Goal: Transaction & Acquisition: Purchase product/service

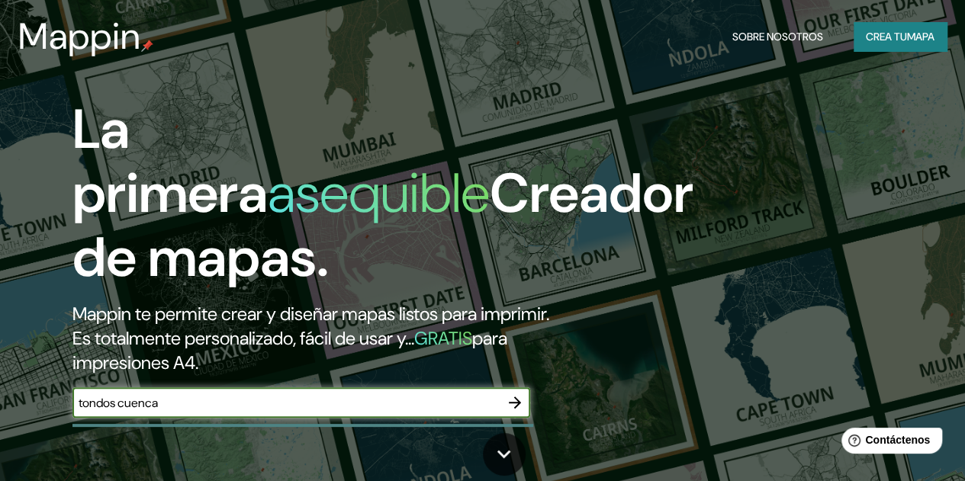
type input "tondos cuenca"
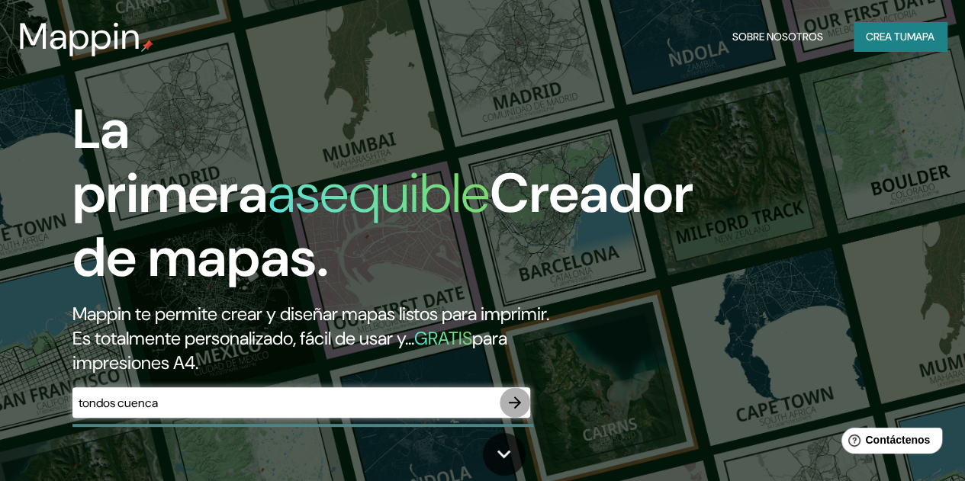
click at [521, 412] on icon "button" at bounding box center [515, 403] width 18 height 18
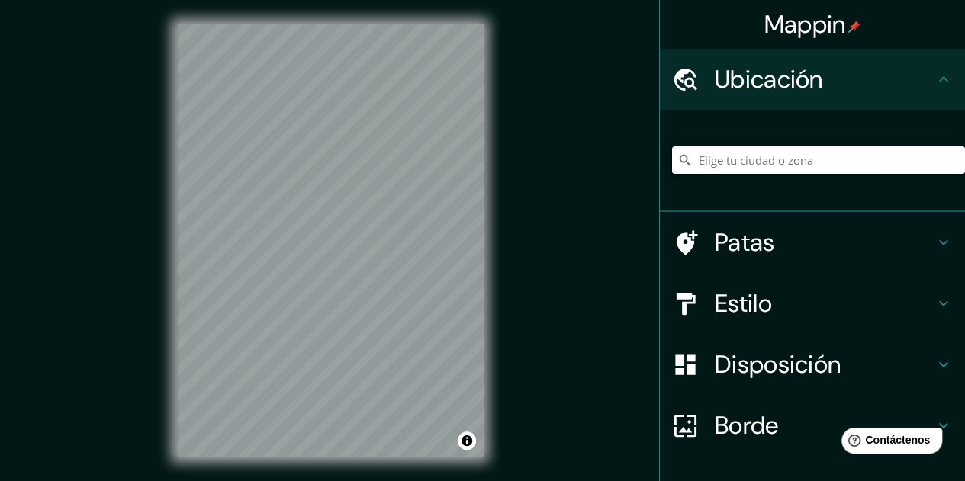
click at [775, 164] on input "Elige tu ciudad o zona" at bounding box center [818, 159] width 293 height 27
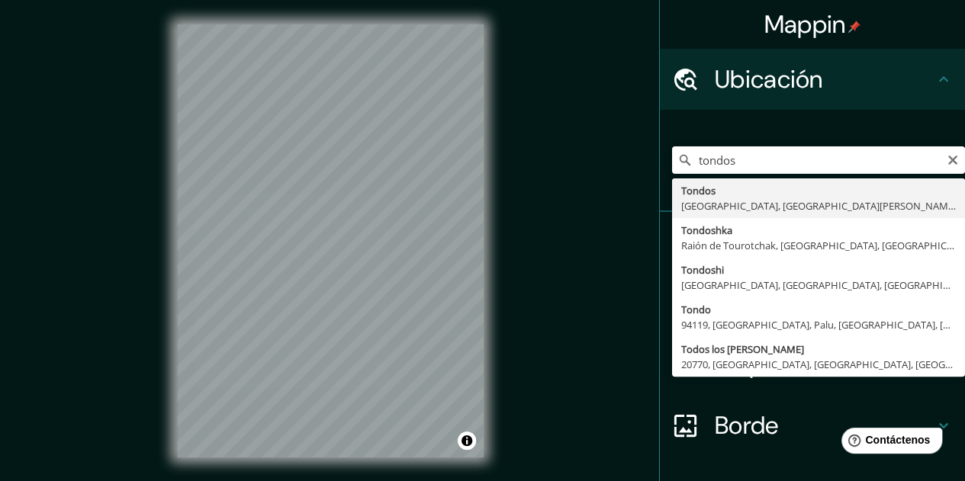
type input "[GEOGRAPHIC_DATA], [GEOGRAPHIC_DATA], provincia [PERSON_NAME][GEOGRAPHIC_DATA],…"
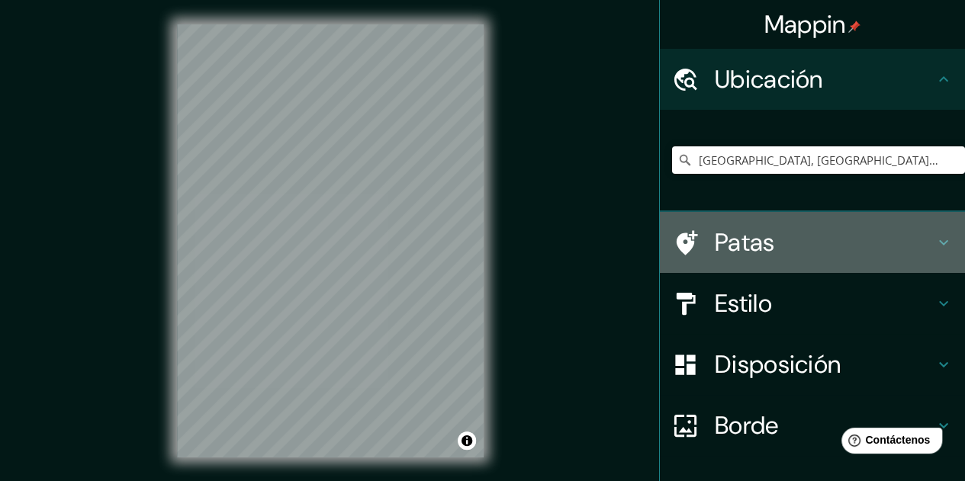
click at [934, 248] on icon at bounding box center [943, 242] width 18 height 18
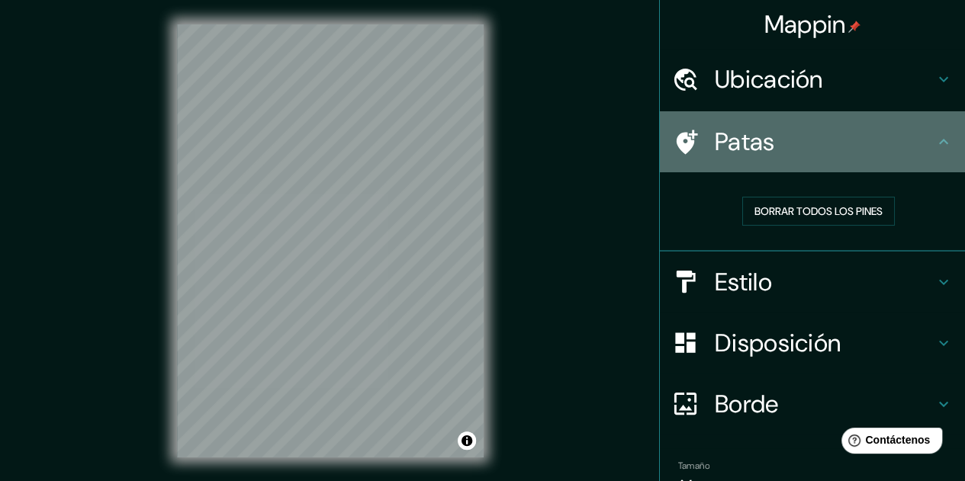
click at [731, 148] on font "Patas" at bounding box center [745, 142] width 60 height 32
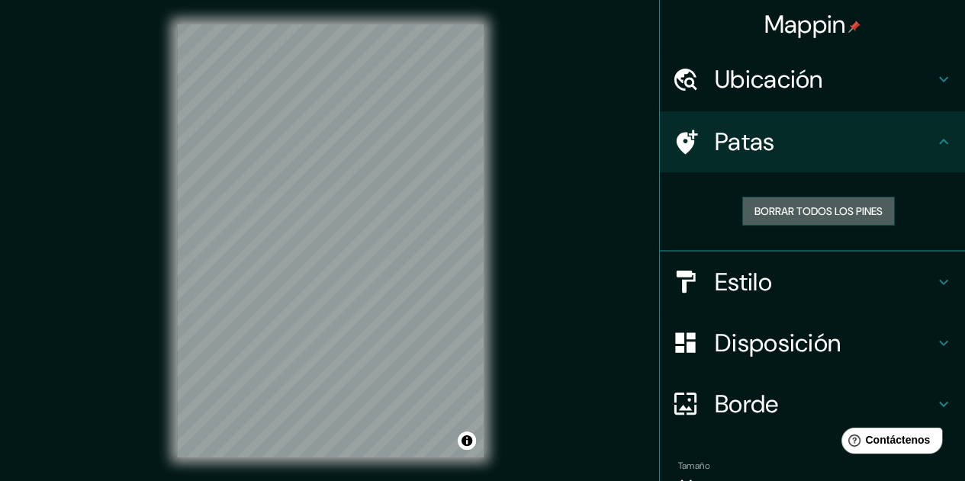
click at [775, 206] on font "Borrar todos los pines" at bounding box center [818, 211] width 128 height 14
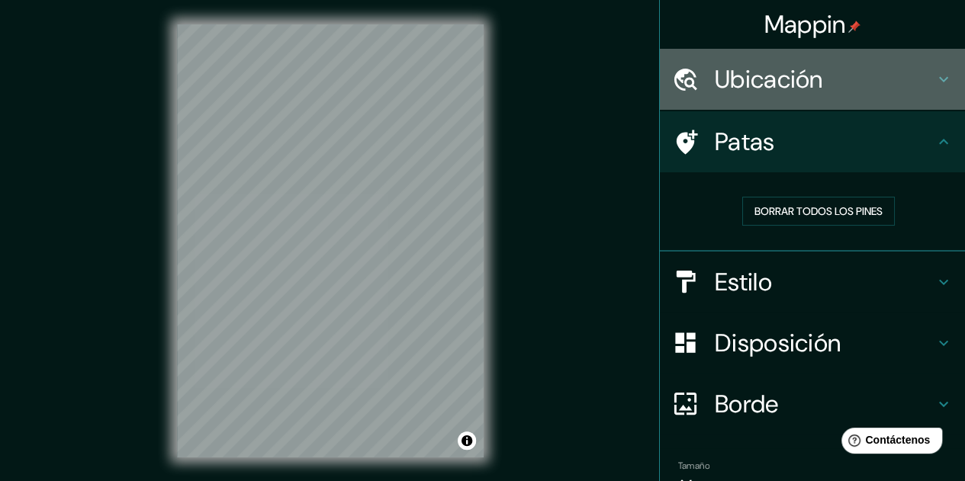
click at [811, 78] on font "Ubicación" at bounding box center [769, 79] width 108 height 32
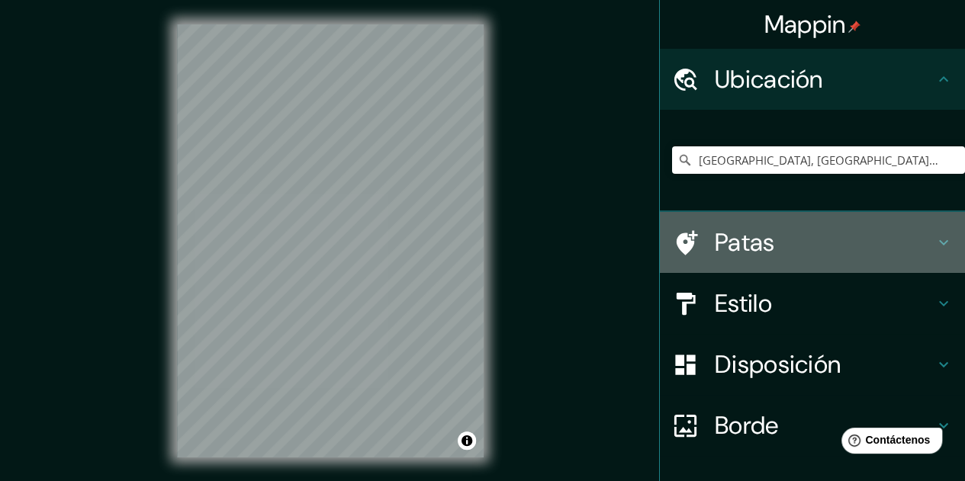
click at [831, 222] on div "Patas" at bounding box center [812, 242] width 305 height 61
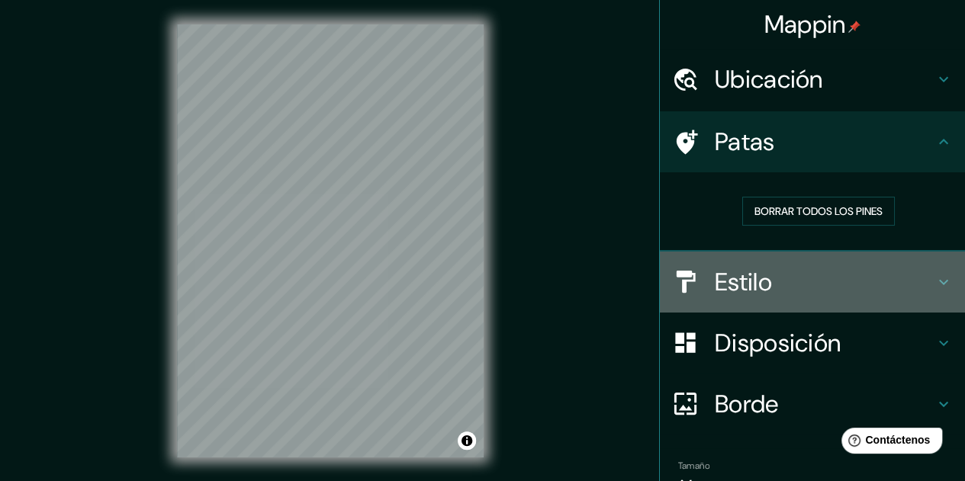
click at [755, 289] on font "Estilo" at bounding box center [743, 282] width 57 height 32
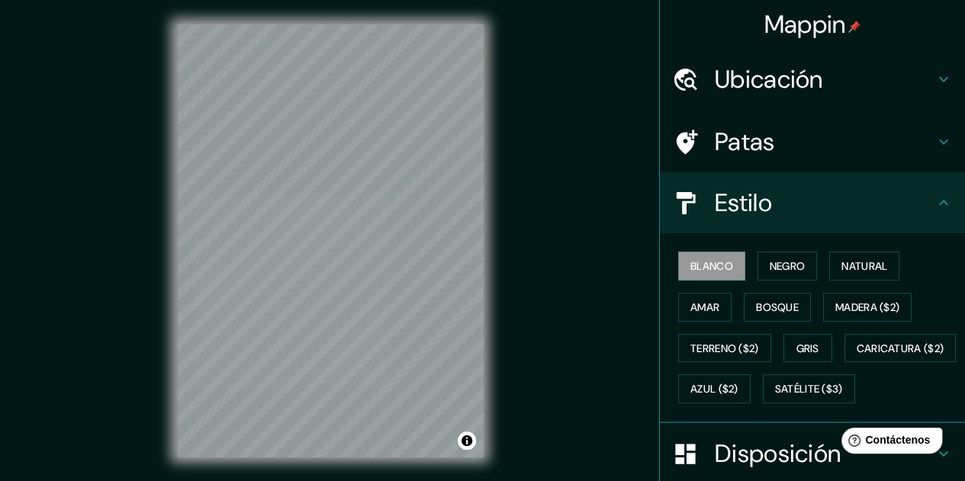
click at [774, 259] on font "Negro" at bounding box center [788, 266] width 36 height 14
click at [852, 269] on font "Natural" at bounding box center [864, 266] width 46 height 14
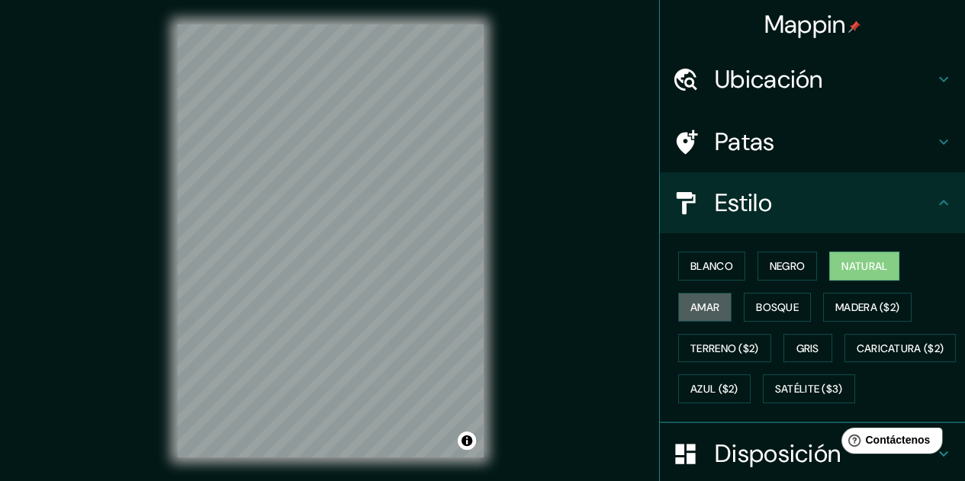
click at [690, 307] on font "Amar" at bounding box center [704, 308] width 29 height 14
click at [768, 304] on font "Bosque" at bounding box center [777, 308] width 43 height 14
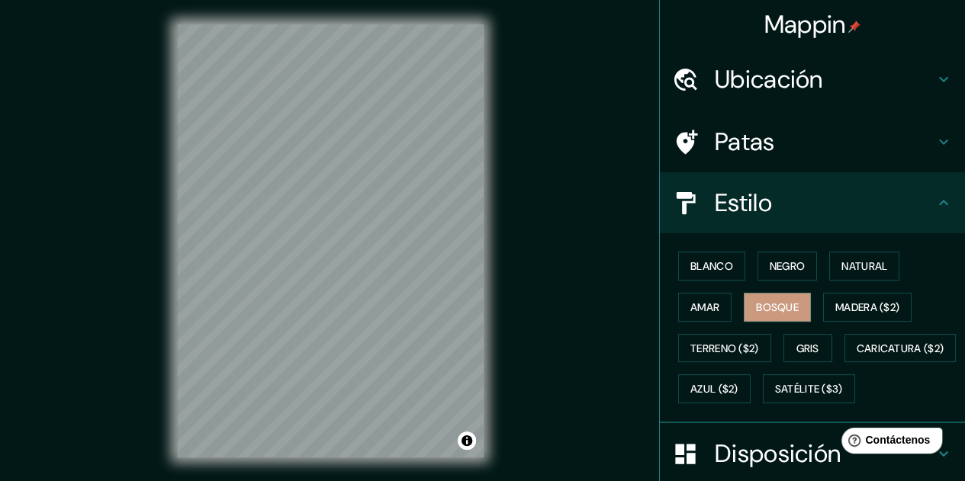
click at [863, 313] on font "Madera ($2)" at bounding box center [867, 307] width 64 height 20
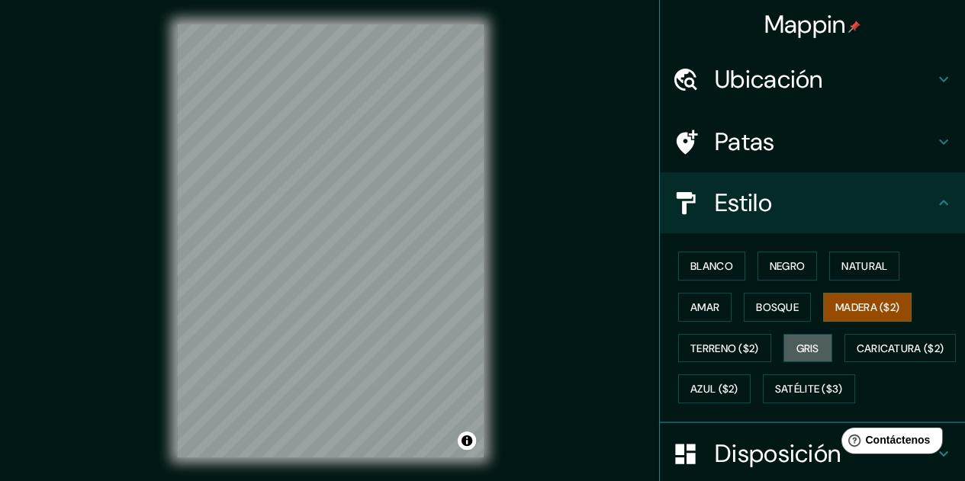
click at [796, 352] on font "Gris" at bounding box center [807, 349] width 23 height 14
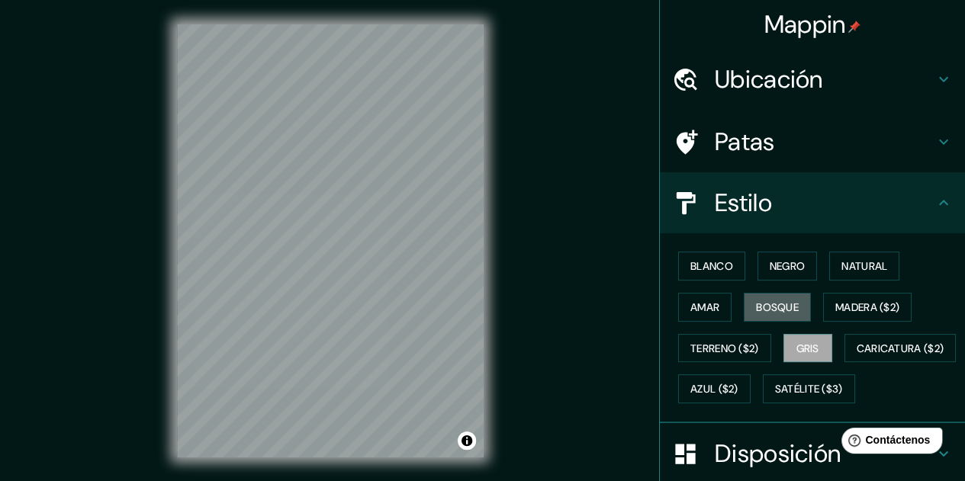
click at [759, 307] on font "Bosque" at bounding box center [777, 308] width 43 height 14
click at [857, 141] on h4 "Patas" at bounding box center [825, 142] width 220 height 31
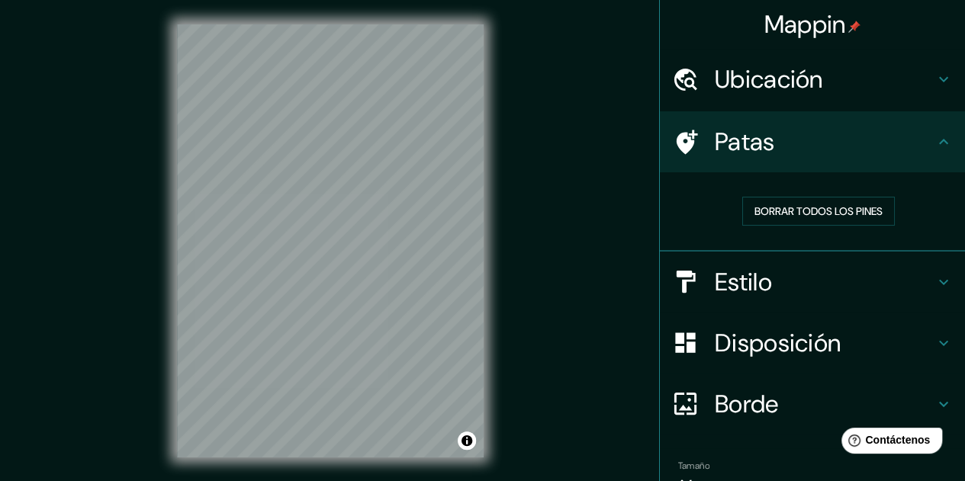
click at [784, 216] on font "Borrar todos los pines" at bounding box center [818, 211] width 128 height 14
click at [813, 207] on font "Borrar todos los pines" at bounding box center [818, 211] width 128 height 14
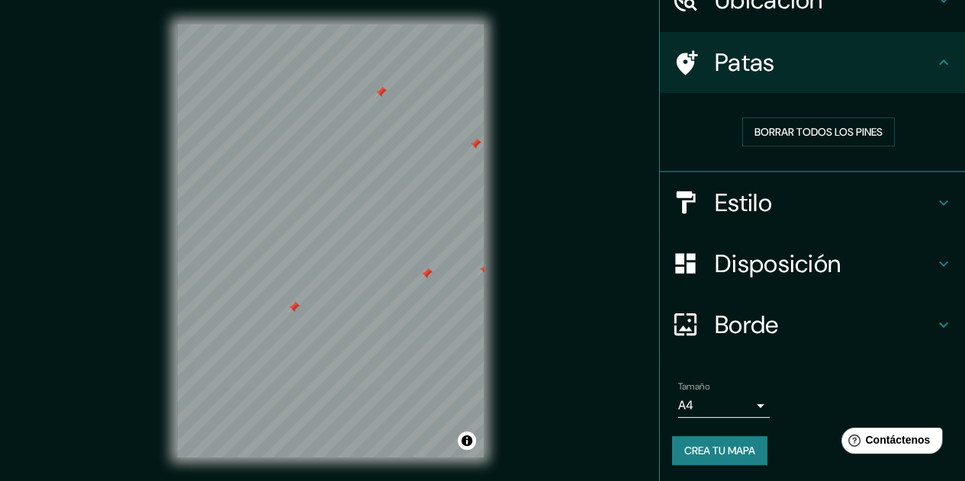
click at [828, 270] on font "Disposición" at bounding box center [778, 264] width 126 height 32
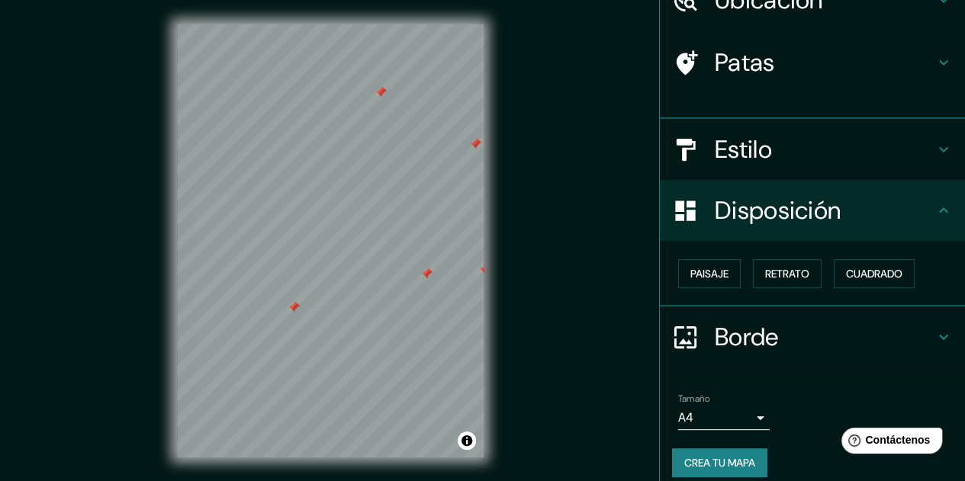
scroll to position [67, 0]
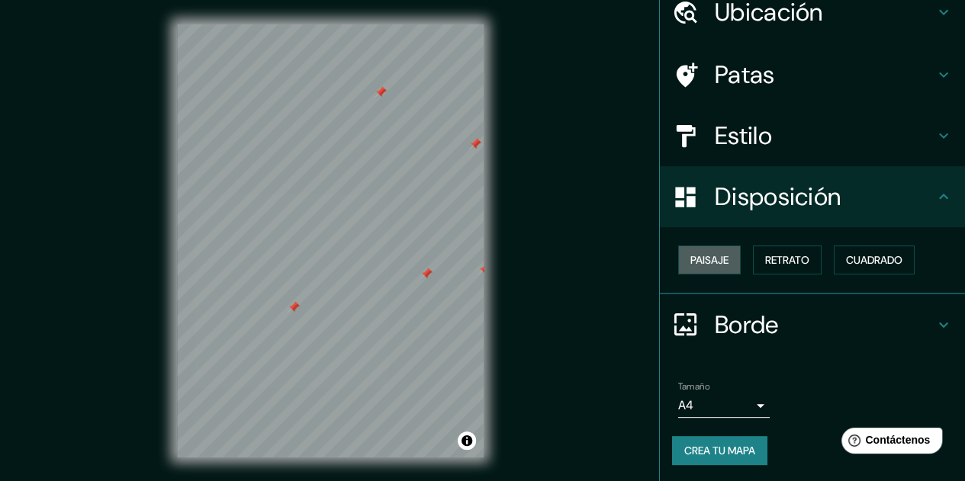
click at [709, 265] on font "Paisaje" at bounding box center [709, 260] width 38 height 14
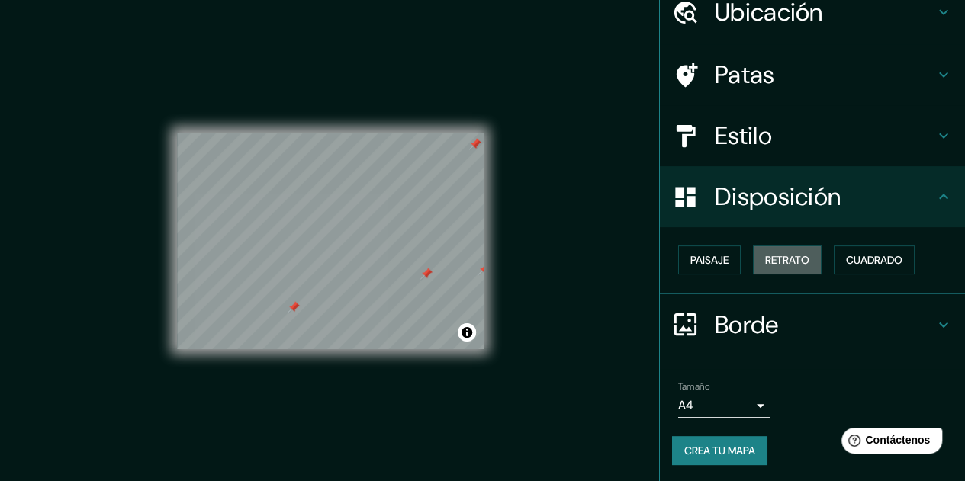
click at [789, 260] on font "Retrato" at bounding box center [787, 260] width 44 height 14
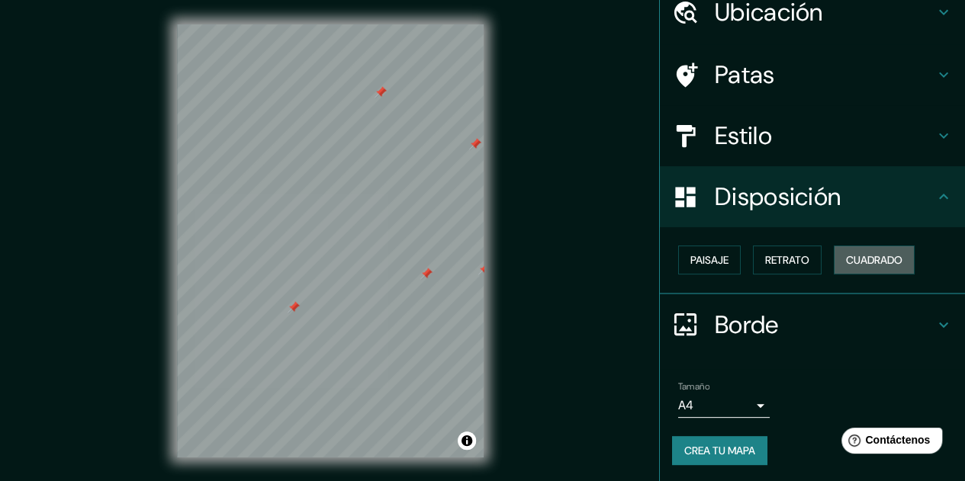
click at [881, 261] on font "Cuadrado" at bounding box center [874, 260] width 56 height 14
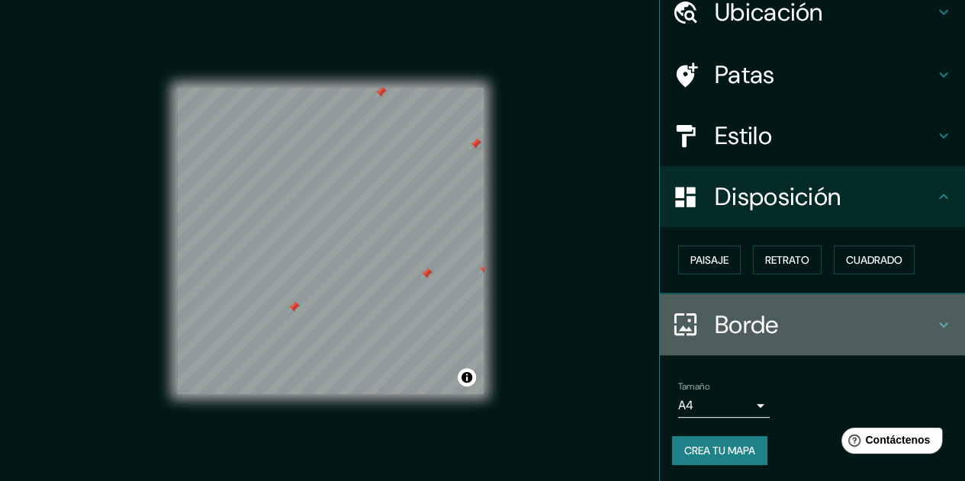
click at [745, 319] on font "Borde" at bounding box center [747, 325] width 64 height 32
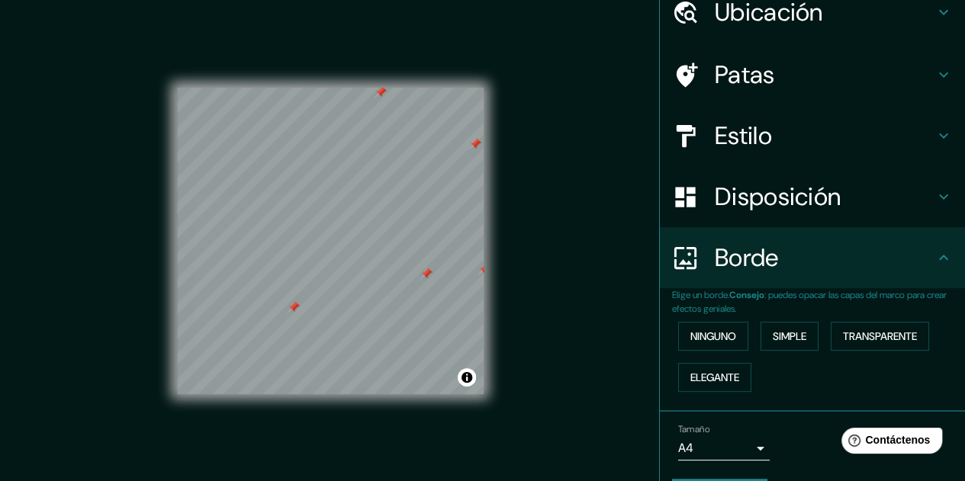
click at [788, 336] on font "Simple" at bounding box center [790, 337] width 34 height 14
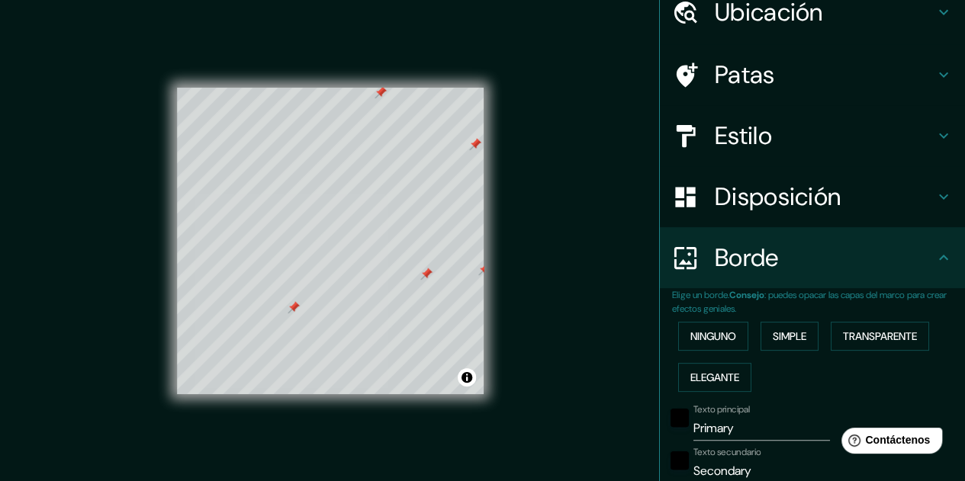
click at [844, 338] on font "Transparente" at bounding box center [880, 337] width 74 height 14
click at [693, 374] on font "Elegante" at bounding box center [714, 378] width 49 height 14
click at [711, 339] on font "Ninguno" at bounding box center [713, 337] width 46 height 14
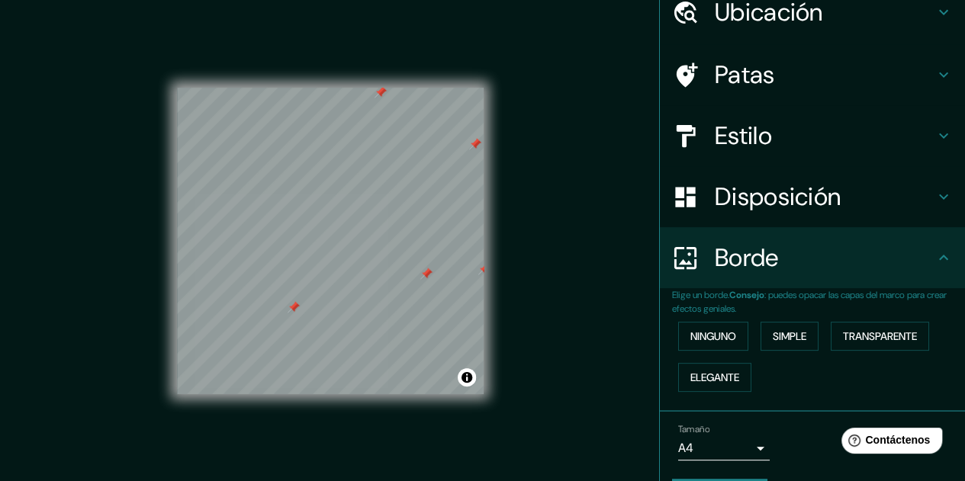
scroll to position [109, 0]
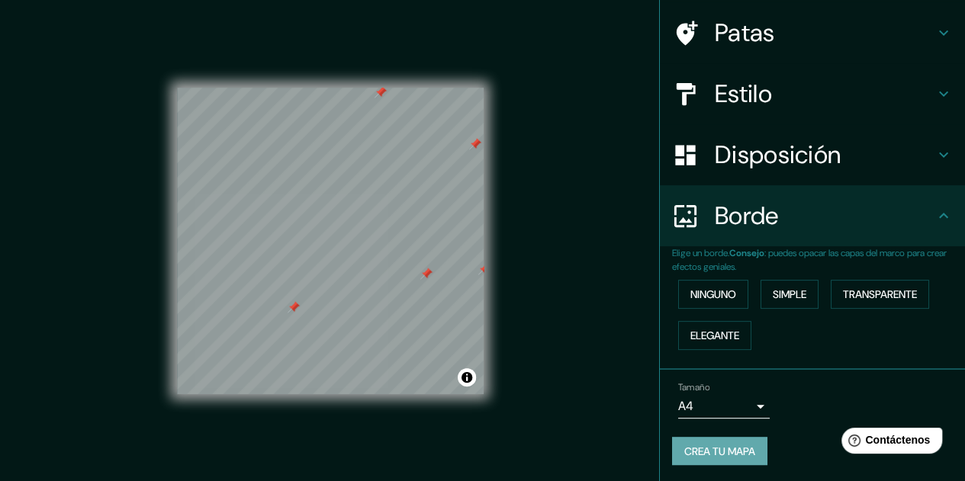
click at [717, 452] on font "Crea tu mapa" at bounding box center [719, 452] width 71 height 14
click at [699, 448] on font "Crea tu mapa" at bounding box center [719, 452] width 71 height 14
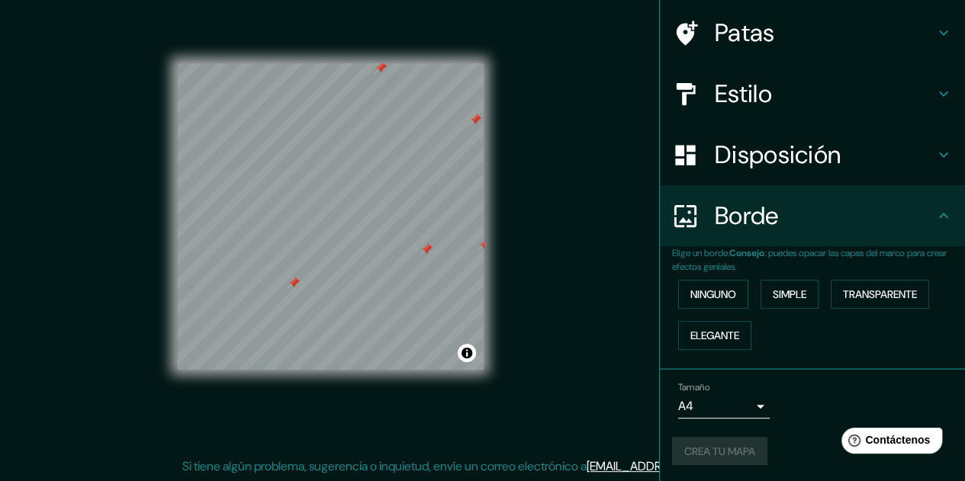
scroll to position [0, 0]
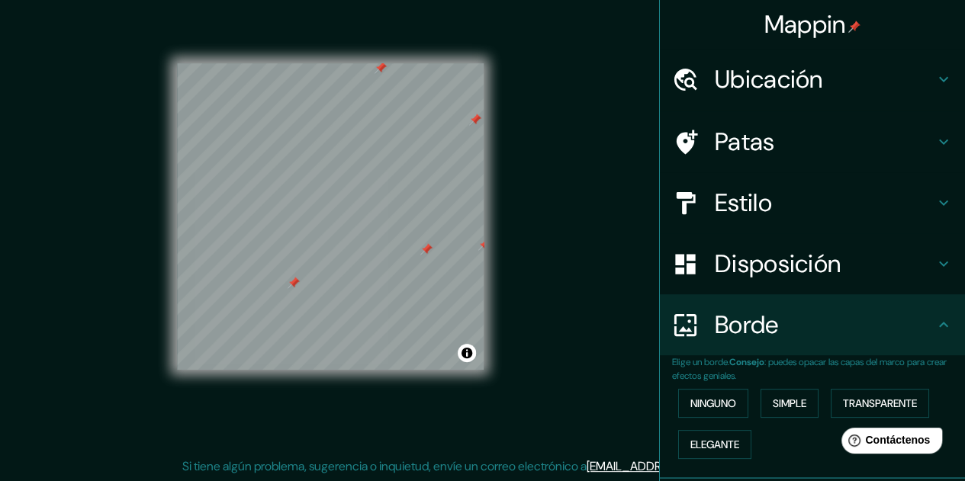
click at [760, 211] on font "Estilo" at bounding box center [743, 203] width 57 height 32
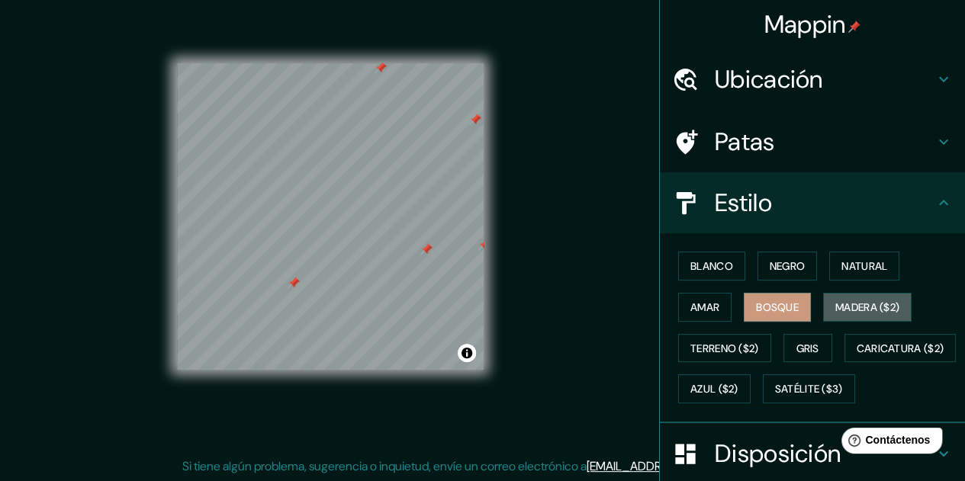
click at [839, 307] on font "Madera ($2)" at bounding box center [867, 308] width 64 height 14
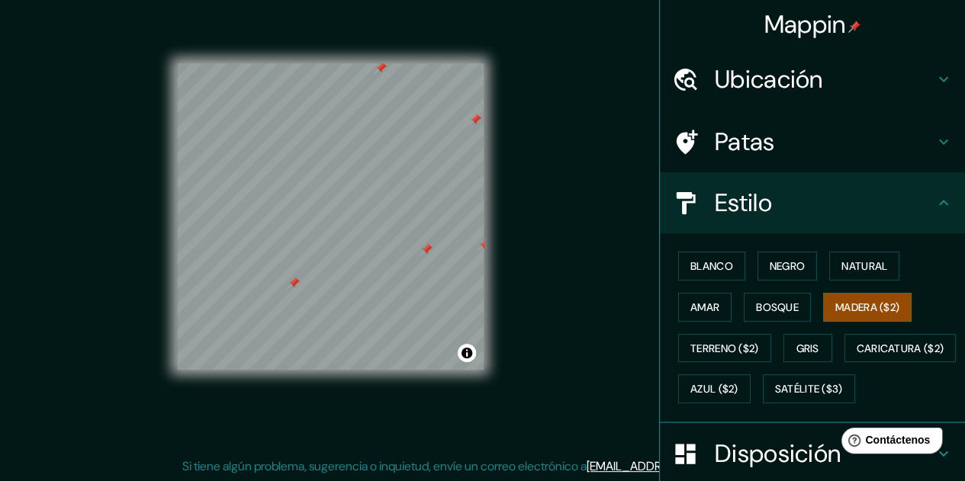
click at [719, 352] on font "Terreno ($2)" at bounding box center [724, 349] width 69 height 14
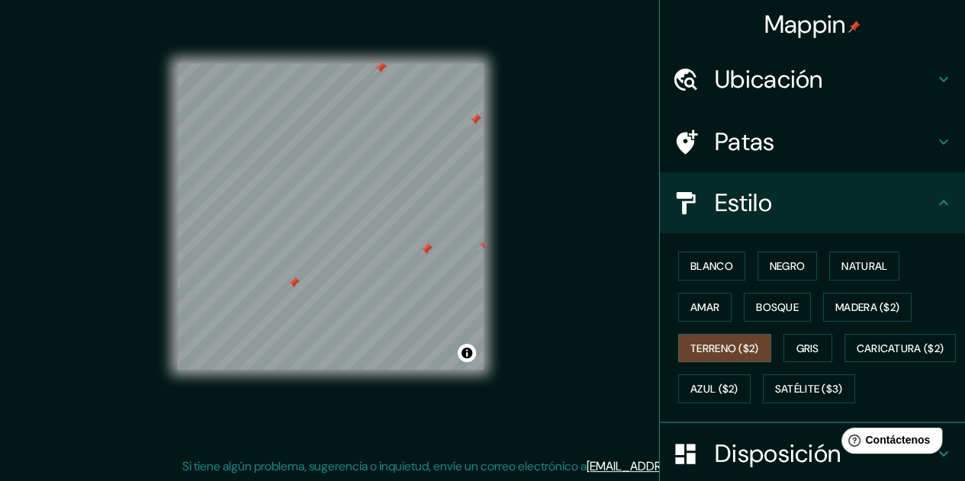
click at [857, 355] on font "Caricatura ($2)" at bounding box center [901, 349] width 88 height 14
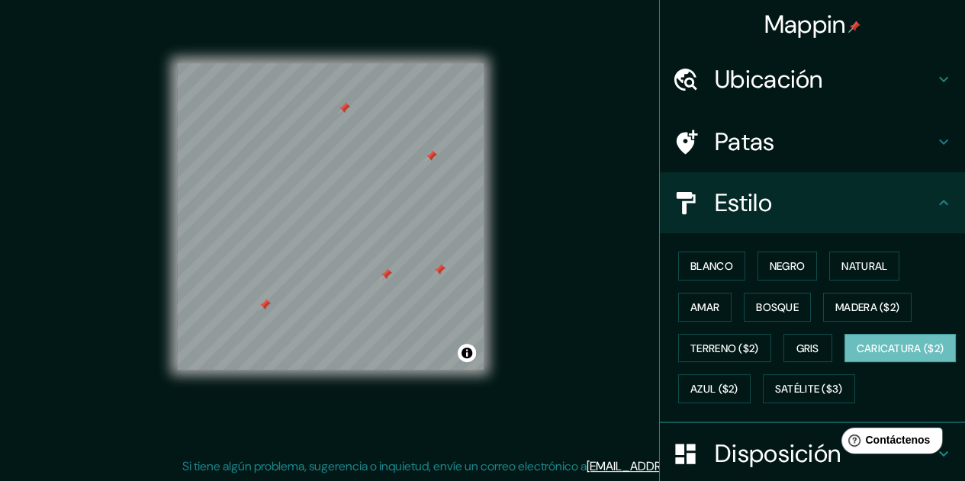
click at [690, 307] on font "Amar" at bounding box center [704, 308] width 29 height 14
